Goal: Information Seeking & Learning: Learn about a topic

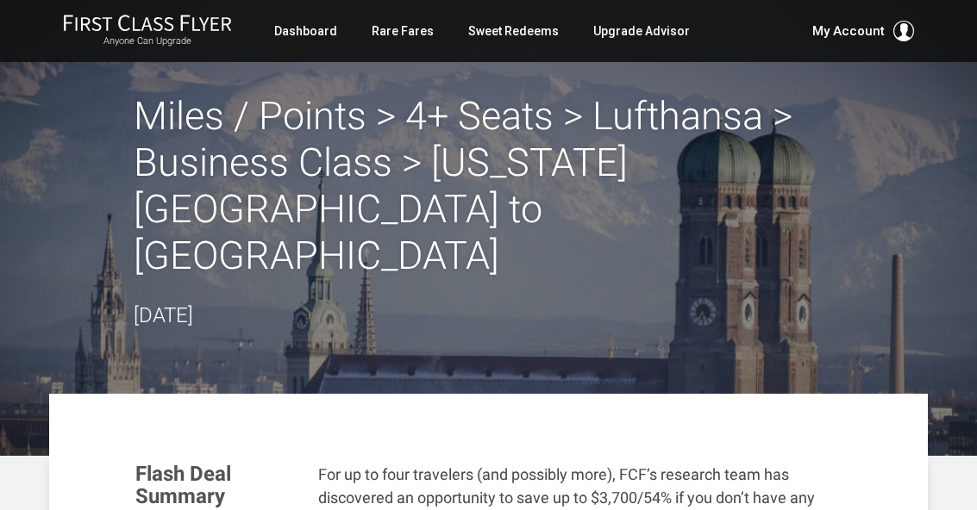
scroll to position [383, 5]
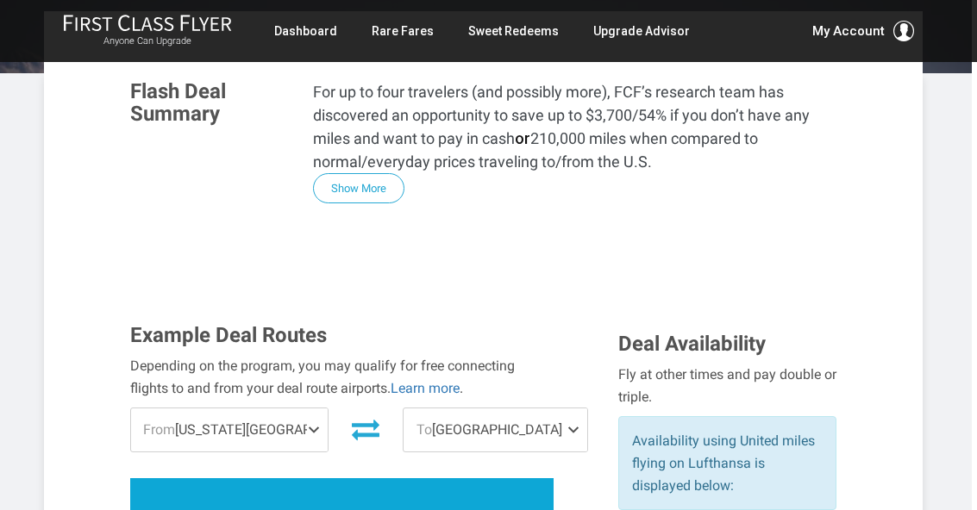
click at [416, 422] on span "To" at bounding box center [424, 430] width 16 height 16
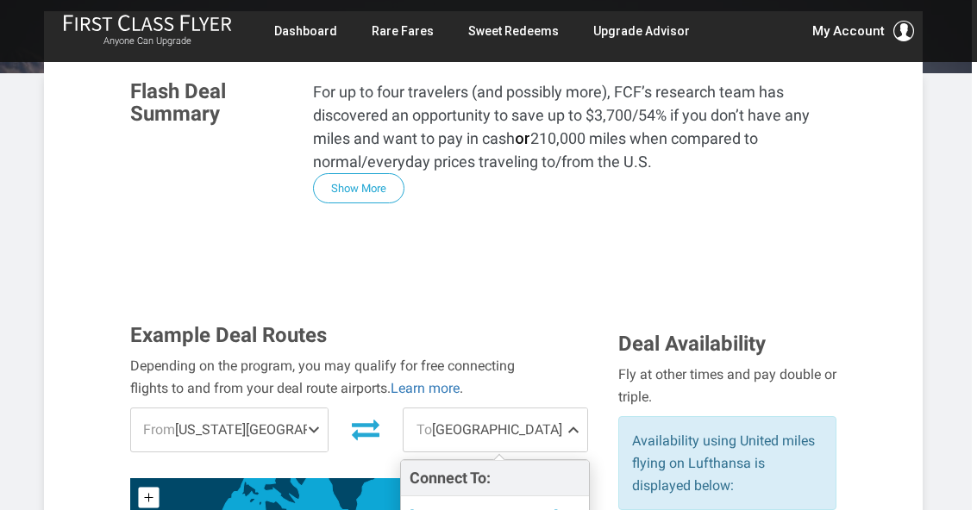
scroll to position [0, 0]
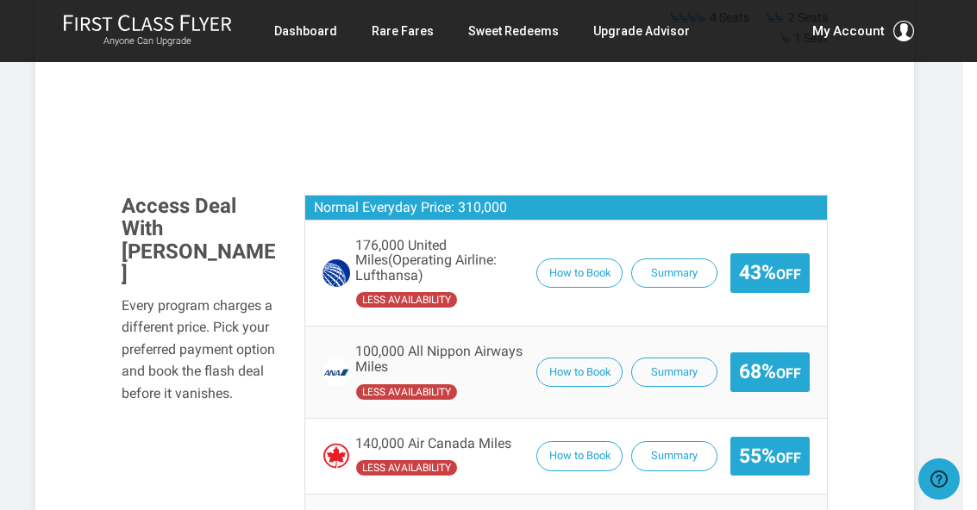
scroll to position [1345, 14]
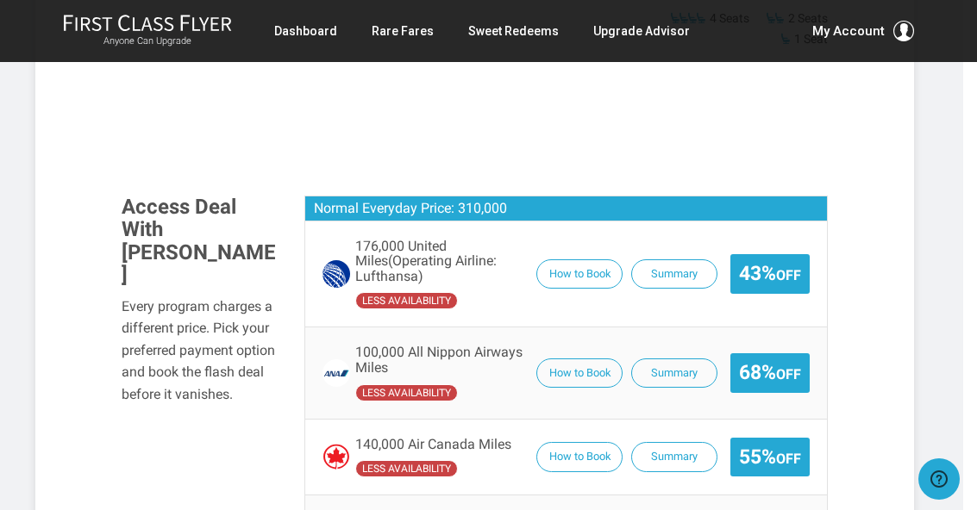
click at [589, 359] on button "How to Book" at bounding box center [579, 374] width 86 height 30
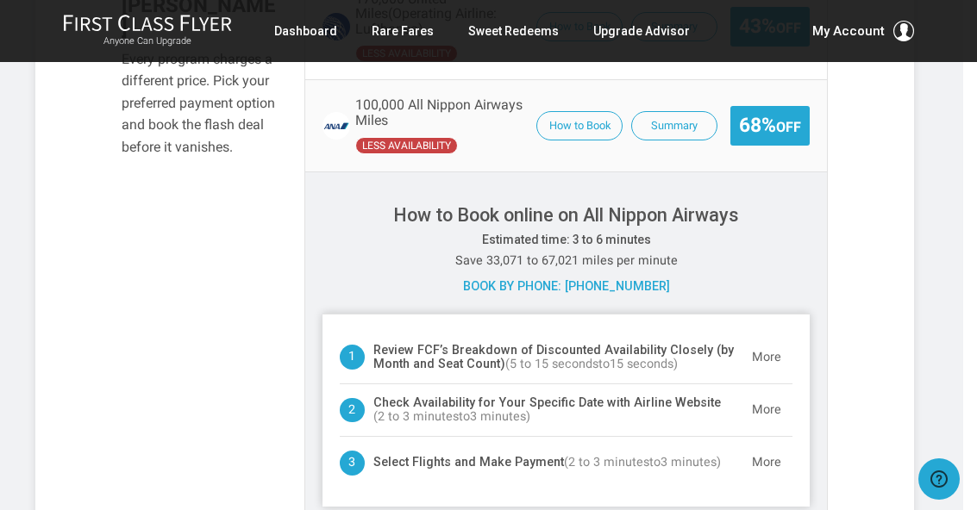
scroll to position [1593, 14]
click at [771, 392] on button "More" at bounding box center [766, 409] width 52 height 34
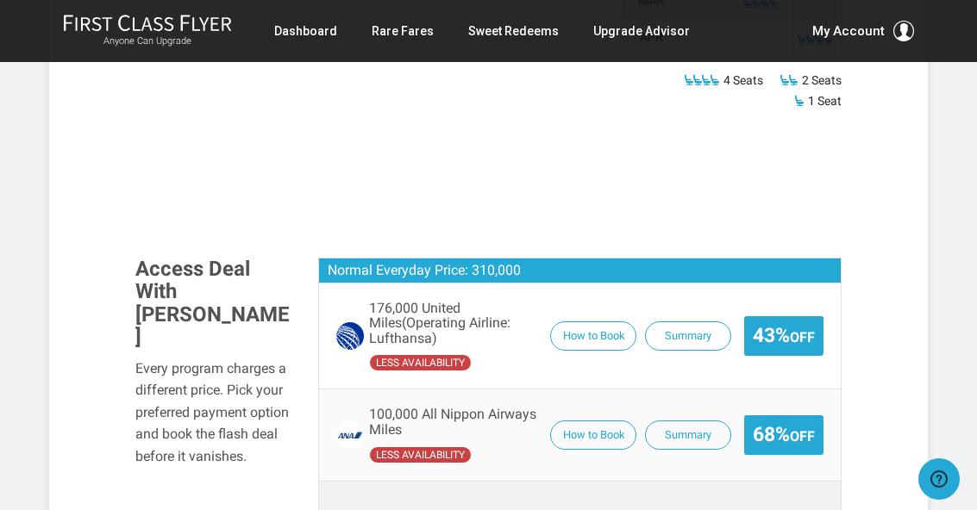
scroll to position [1260, 0]
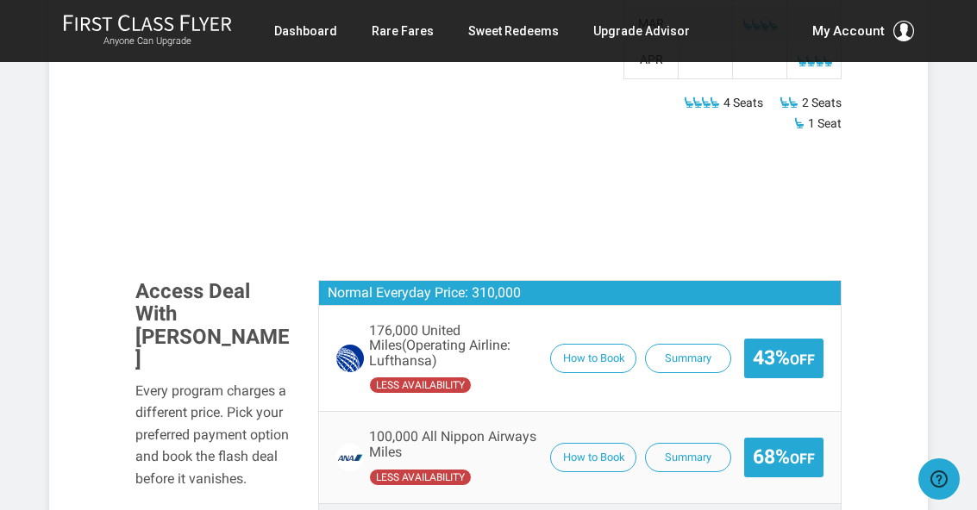
click at [593, 344] on button "How to Book" at bounding box center [593, 359] width 86 height 30
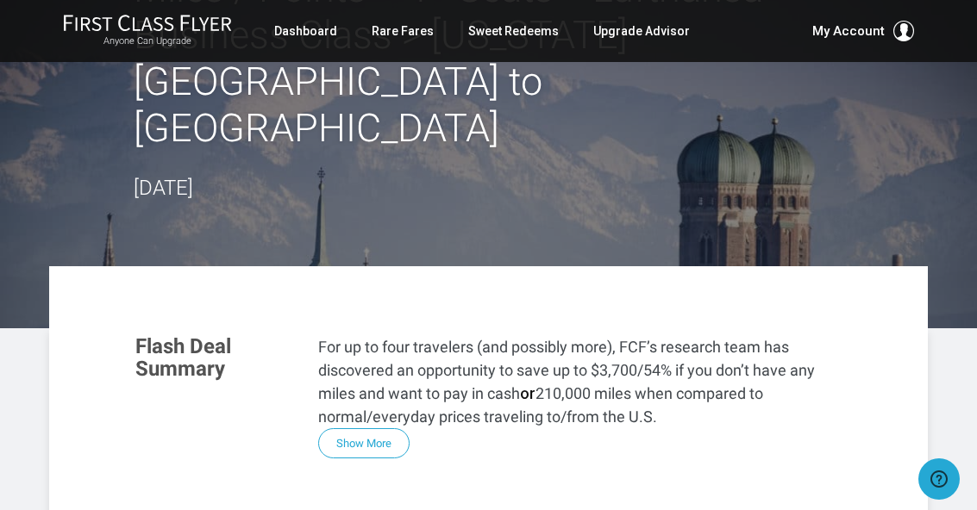
scroll to position [0, 0]
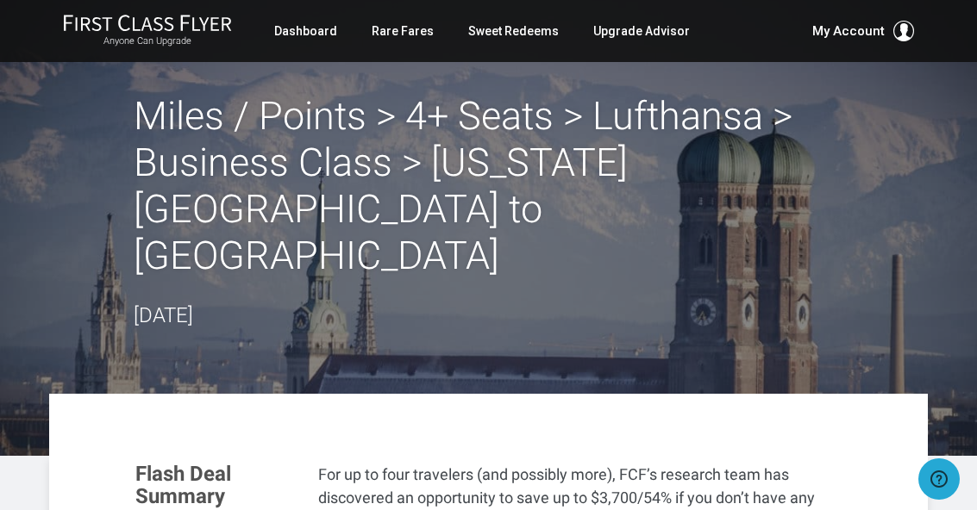
click at [494, 37] on link "Sweet Redeems" at bounding box center [513, 31] width 91 height 31
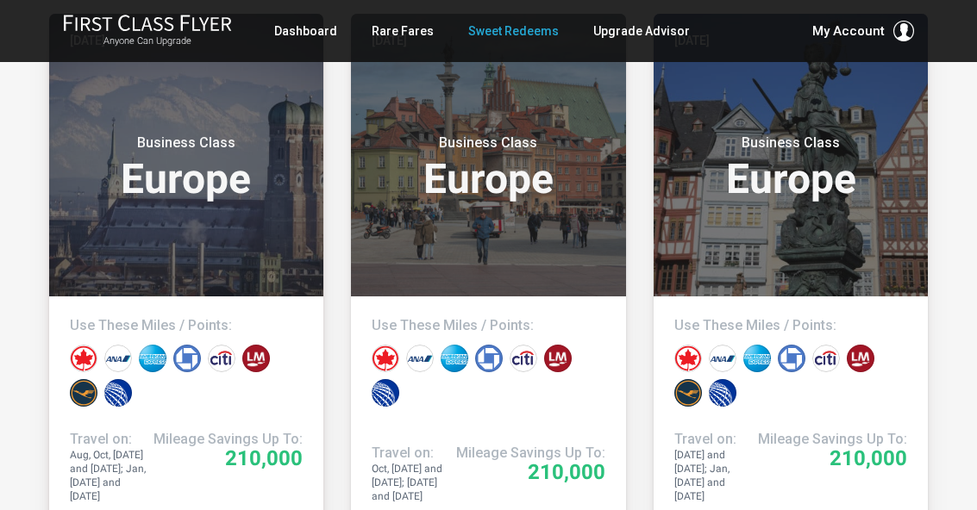
scroll to position [440, 0]
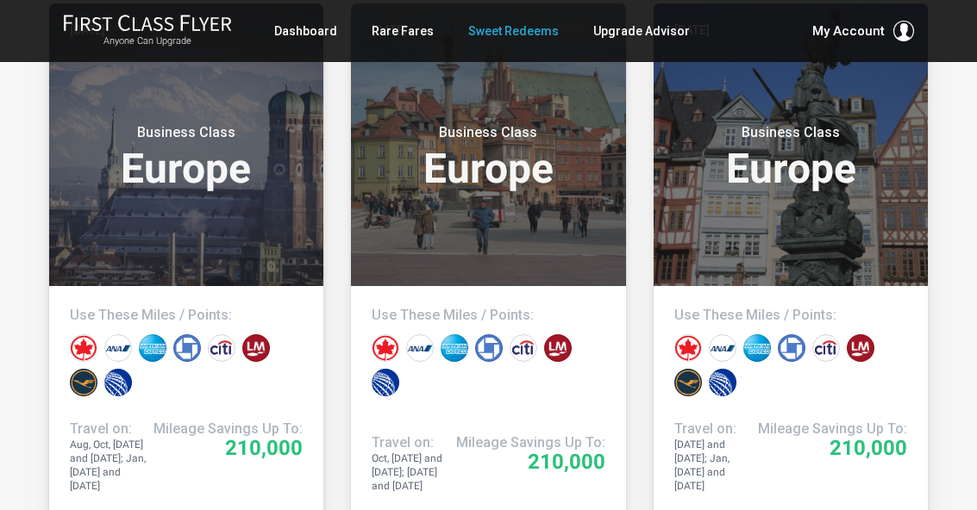
scroll to position [446, 0]
